Goal: Obtain resource: Obtain resource

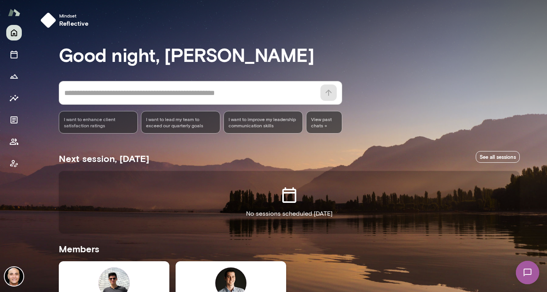
scroll to position [121, 0]
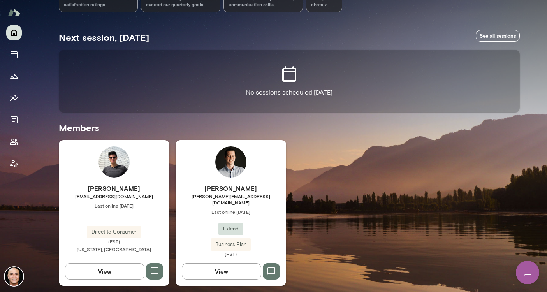
click at [224, 263] on button "View" at bounding box center [221, 271] width 79 height 16
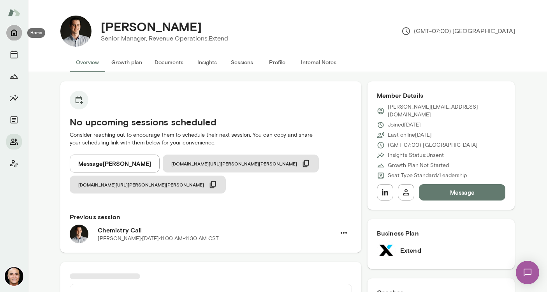
click at [12, 34] on icon "Home" at bounding box center [13, 32] width 9 height 9
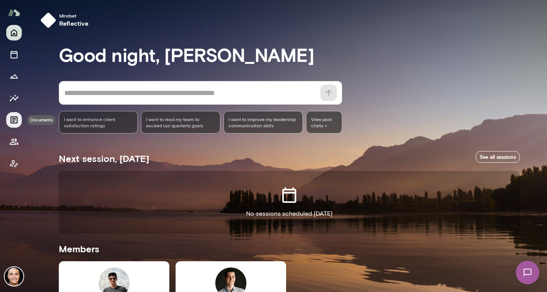
click at [13, 118] on icon "Documents" at bounding box center [14, 120] width 7 height 7
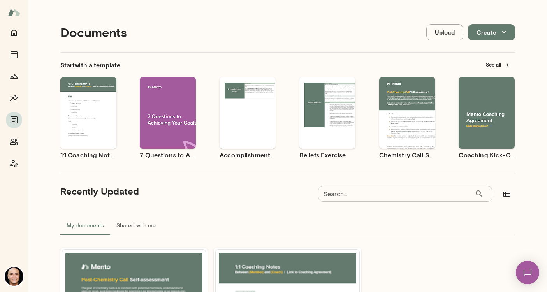
click at [76, 143] on div "Use template Preview" at bounding box center [88, 113] width 56 height 72
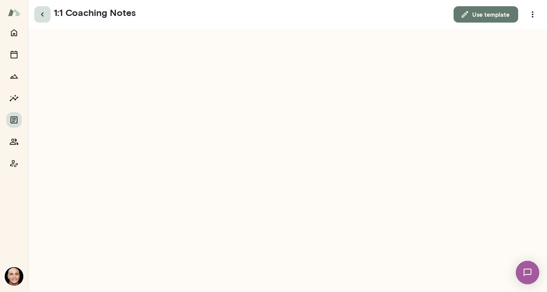
click at [44, 16] on icon "button" at bounding box center [42, 14] width 9 height 9
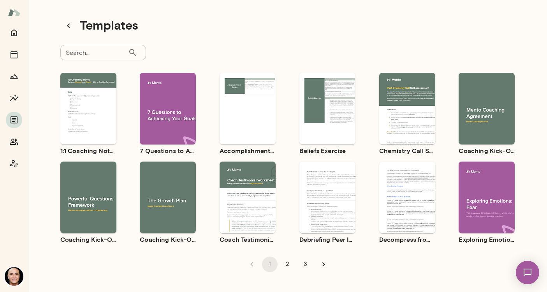
scroll to position [6, 0]
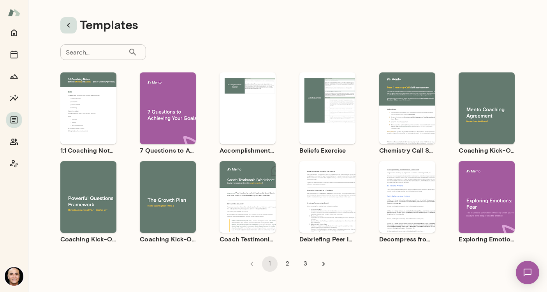
click at [68, 32] on button "button" at bounding box center [68, 25] width 16 height 16
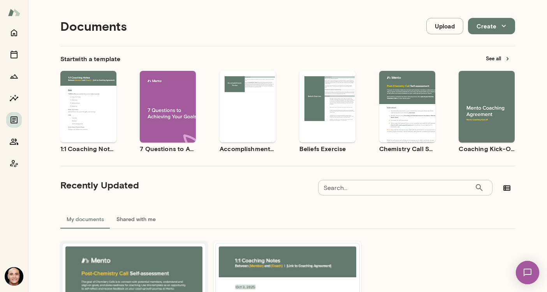
scroll to position [109, 0]
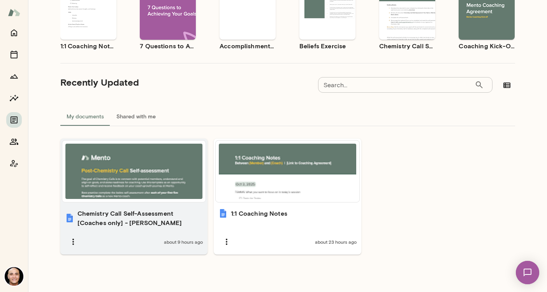
click at [155, 219] on h6 "Chemistry Call Self-Assessment [Coaches only] - [PERSON_NAME]" at bounding box center [141, 218] width 126 height 19
